Goal: Task Accomplishment & Management: Use online tool/utility

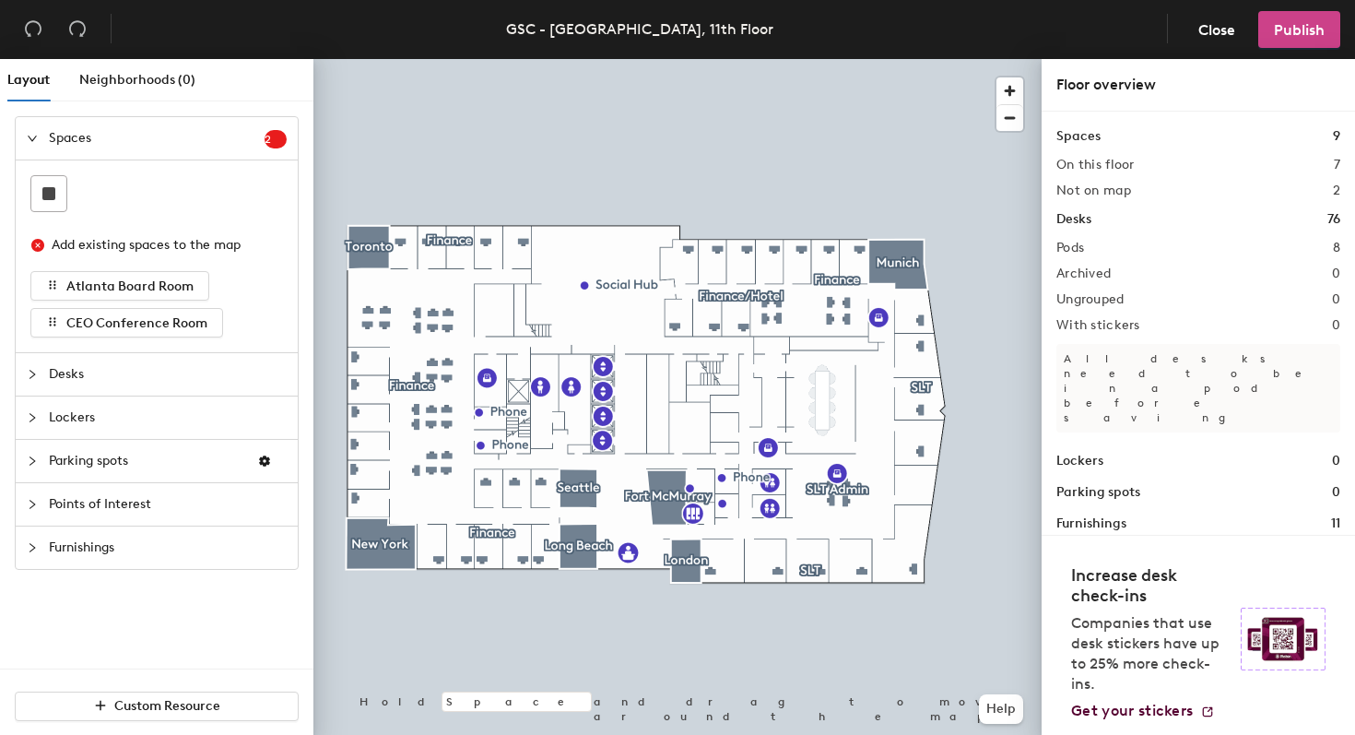
click at [1300, 28] on span "Publish" at bounding box center [1299, 30] width 51 height 18
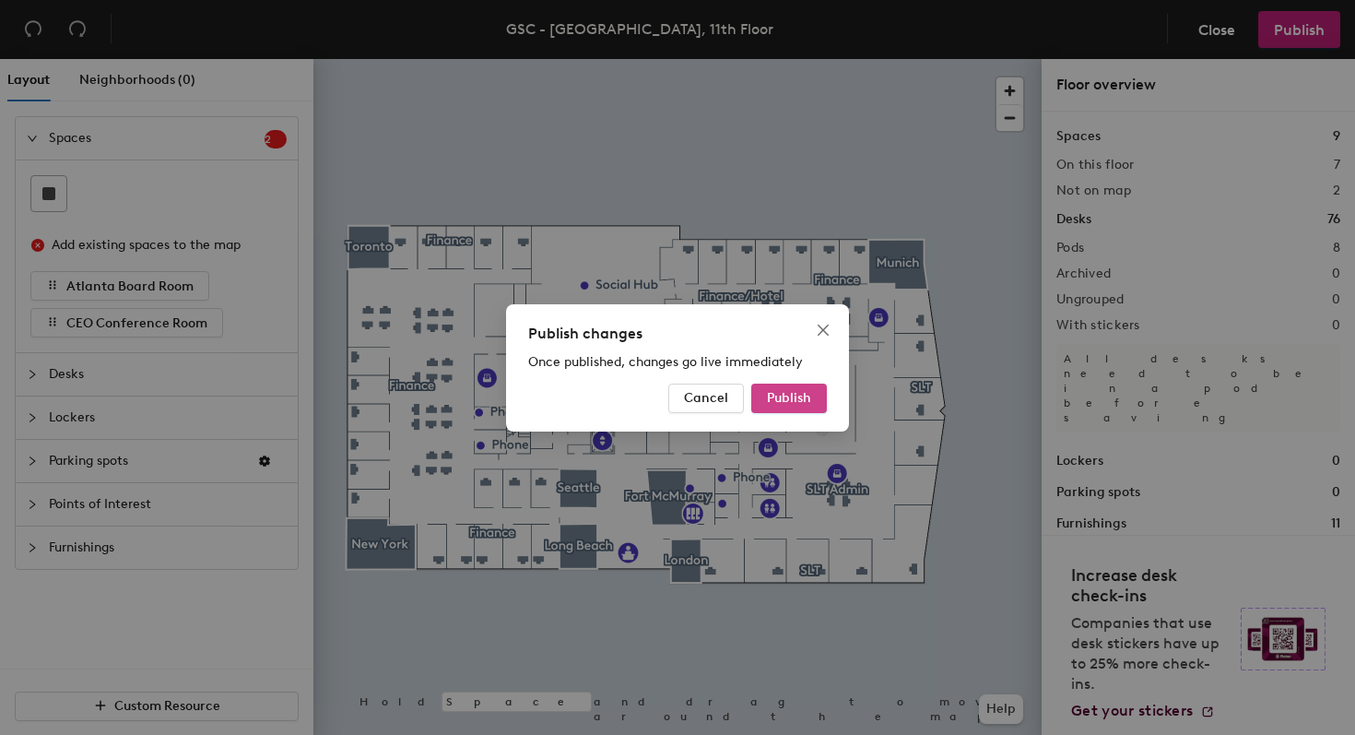
click at [803, 395] on span "Publish" at bounding box center [789, 398] width 44 height 16
